Goal: Task Accomplishment & Management: Complete application form

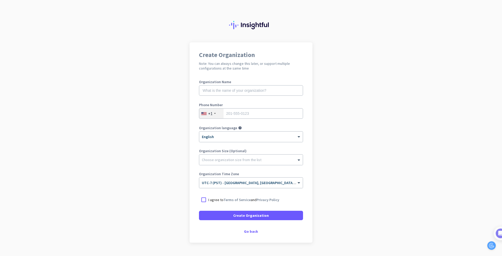
click at [284, 96] on div "Organization Name" at bounding box center [251, 90] width 104 height 21
click at [280, 94] on input "text" at bounding box center [251, 90] width 104 height 10
type input "[DOMAIN_NAME]"
click at [267, 114] on input "tel" at bounding box center [251, 113] width 104 height 10
type input "3603813526"
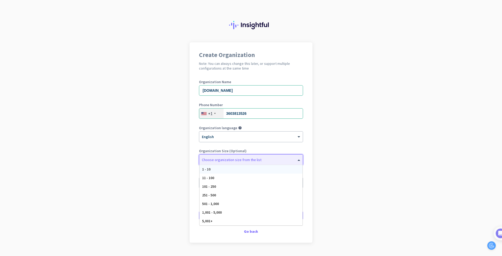
click at [243, 159] on div at bounding box center [250, 158] width 103 height 5
click at [227, 215] on div "1,001 - 5,000" at bounding box center [250, 212] width 103 height 9
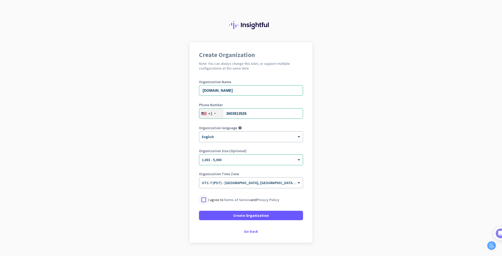
click at [201, 201] on div at bounding box center [203, 199] width 9 height 9
click at [233, 217] on span "Create Organization" at bounding box center [251, 215] width 36 height 5
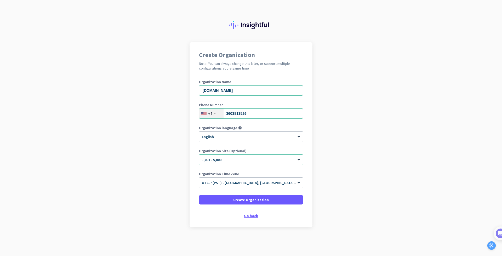
click at [249, 216] on div "Go back" at bounding box center [251, 216] width 104 height 4
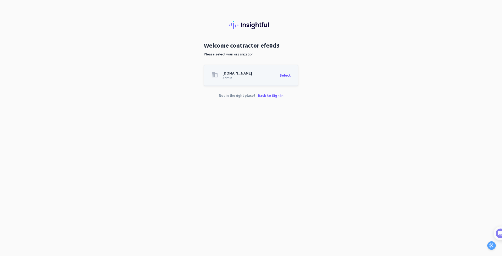
click at [290, 74] on div "Select" at bounding box center [285, 75] width 11 height 9
